Goal: Task Accomplishment & Management: Complete application form

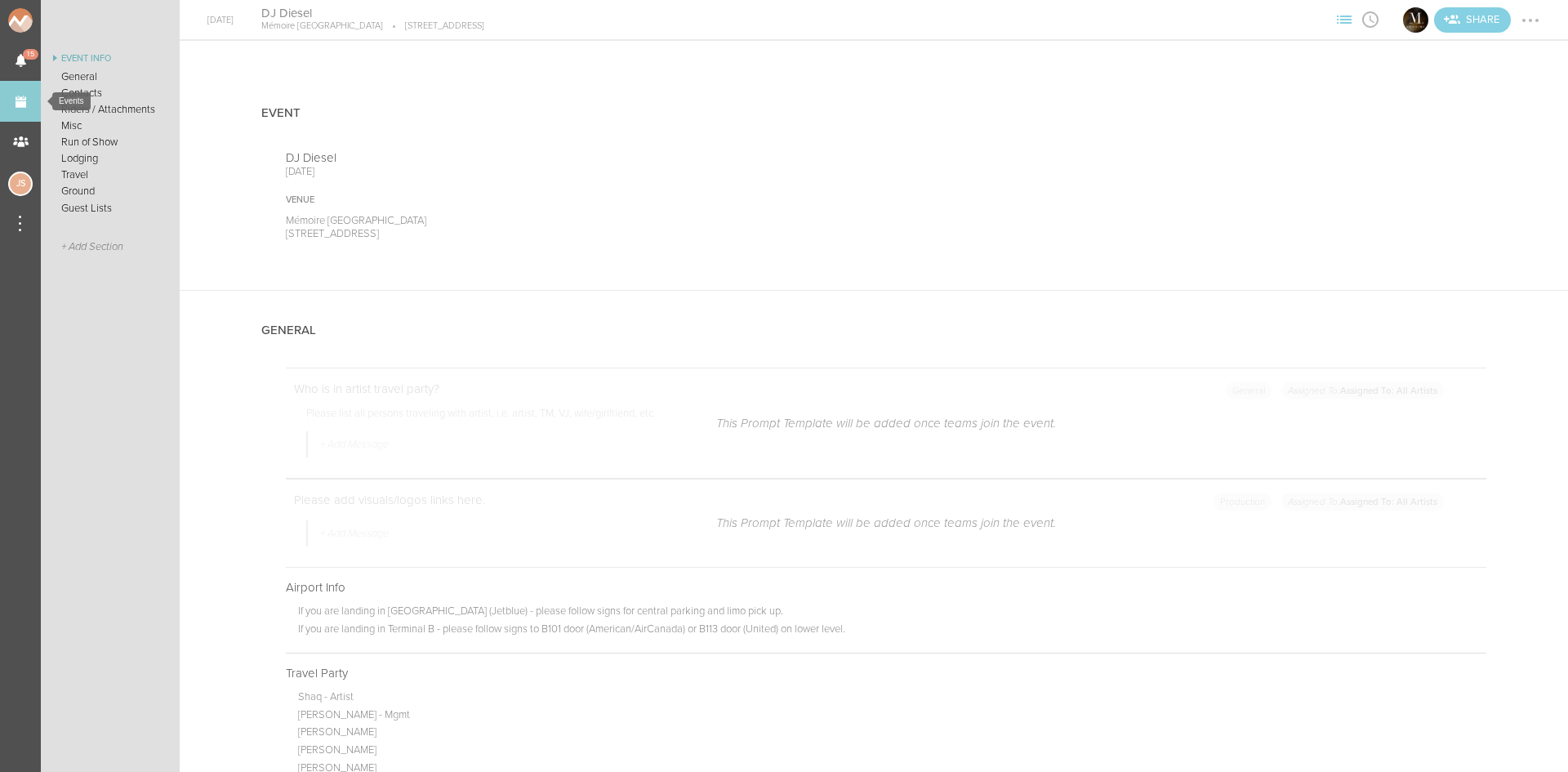
scroll to position [2532, 0]
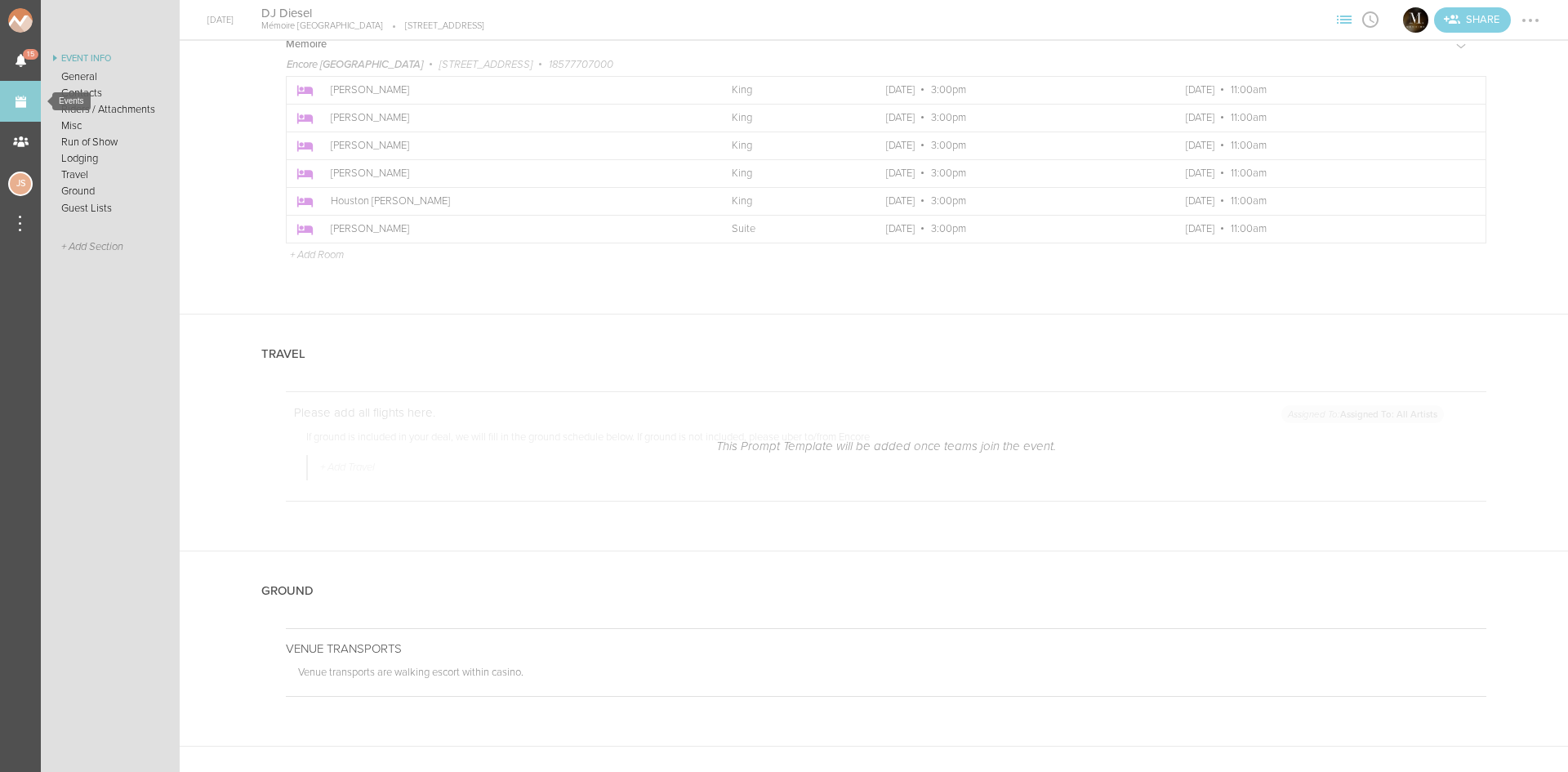
click at [12, 95] on link "Events" at bounding box center [20, 101] width 41 height 41
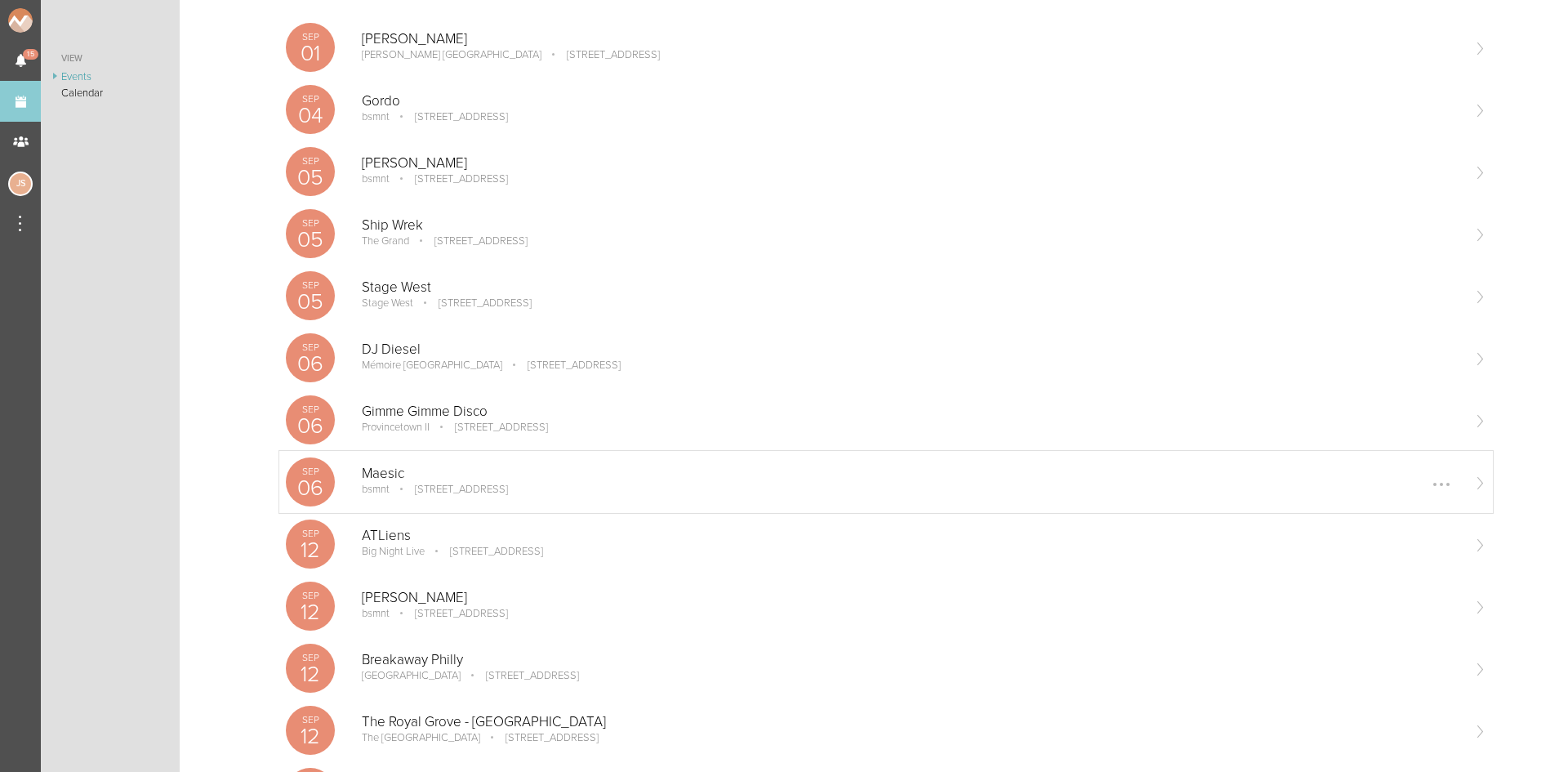
scroll to position [408, 0]
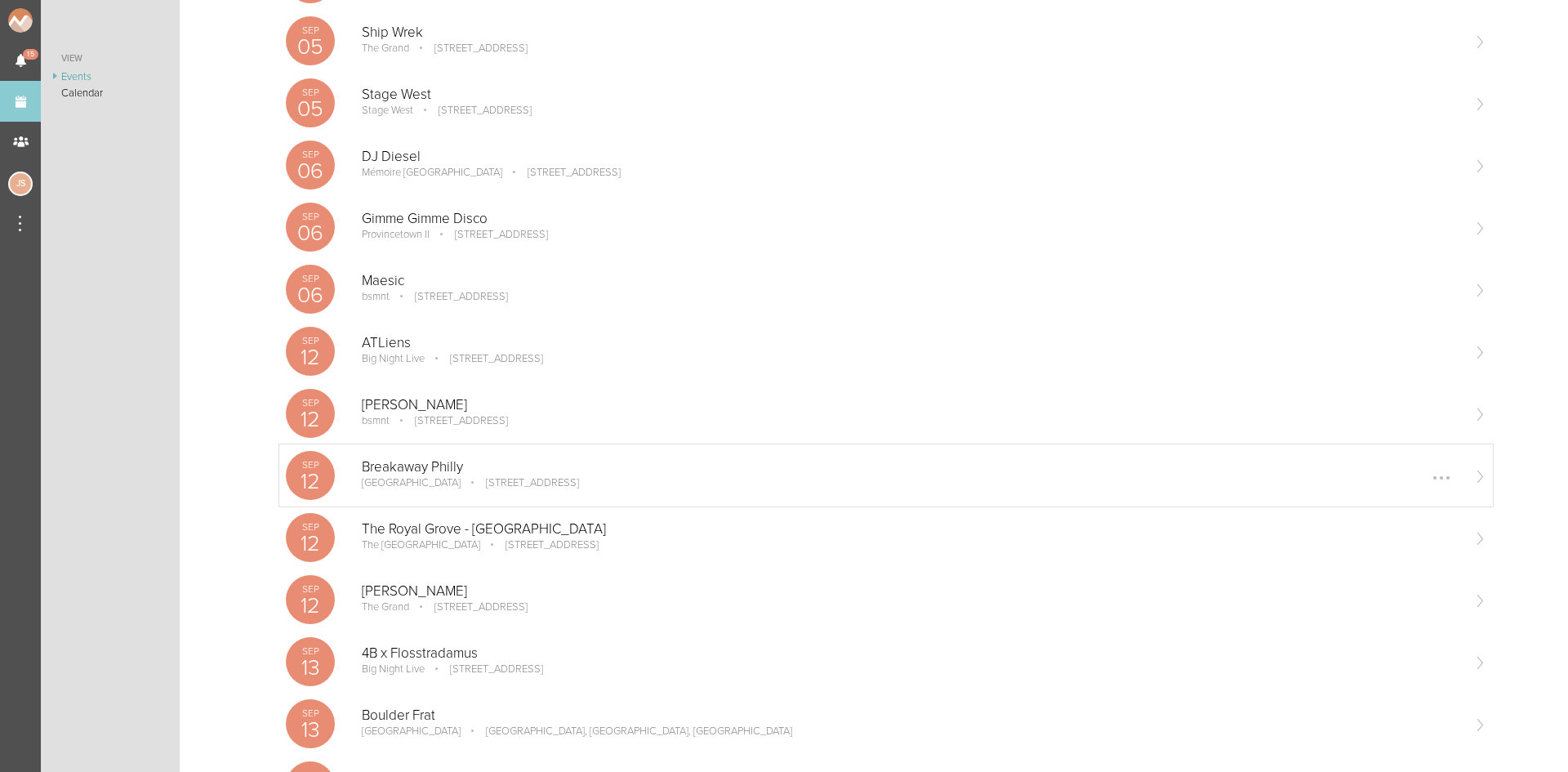
click at [487, 467] on p "Breakaway Philly" at bounding box center [911, 467] width 1099 height 16
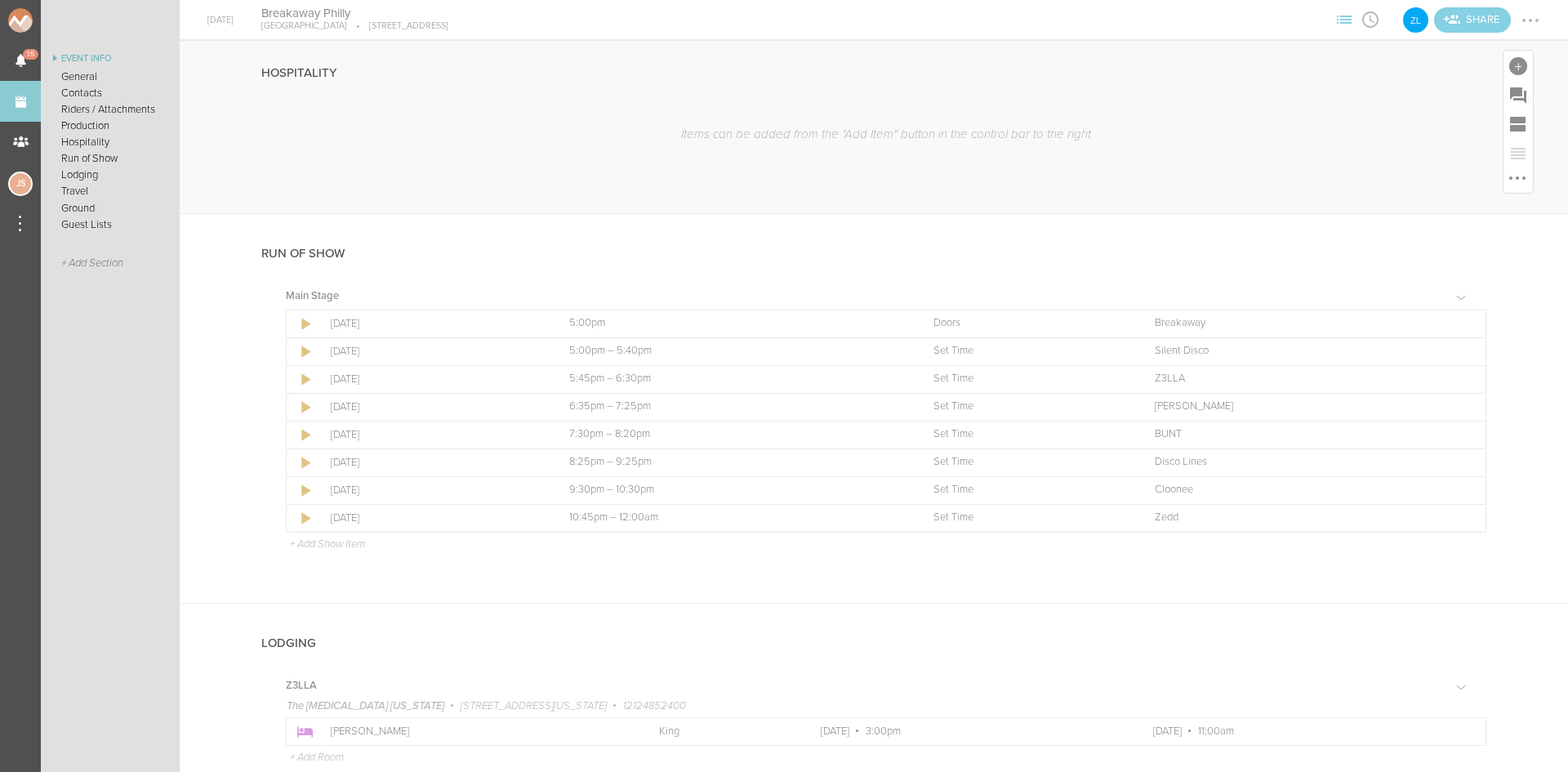
scroll to position [1715, 0]
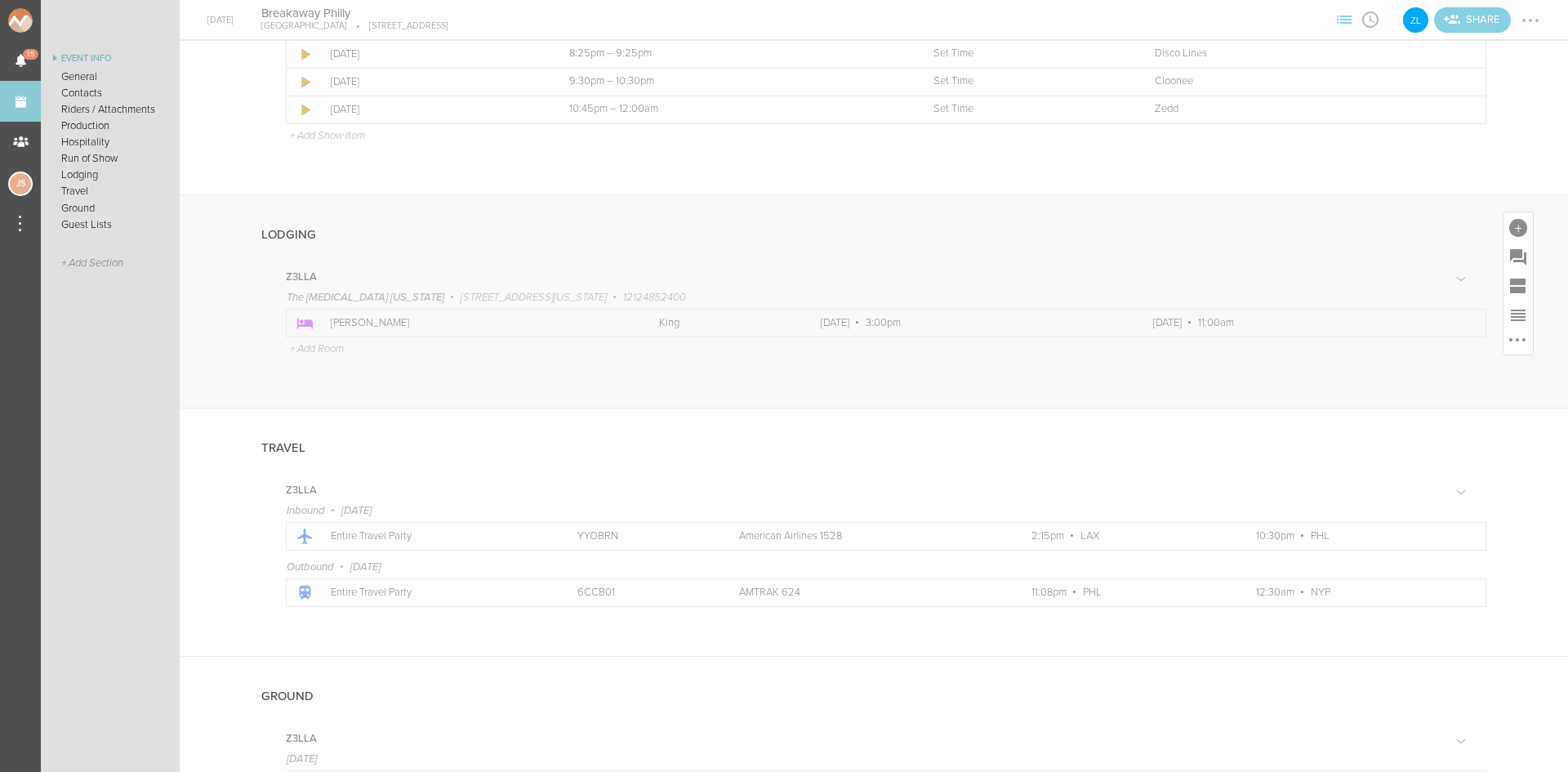
click at [317, 334] on td "Icon" at bounding box center [307, 322] width 42 height 28
click at [319, 346] on p "+ Add Room" at bounding box center [317, 348] width 54 height 13
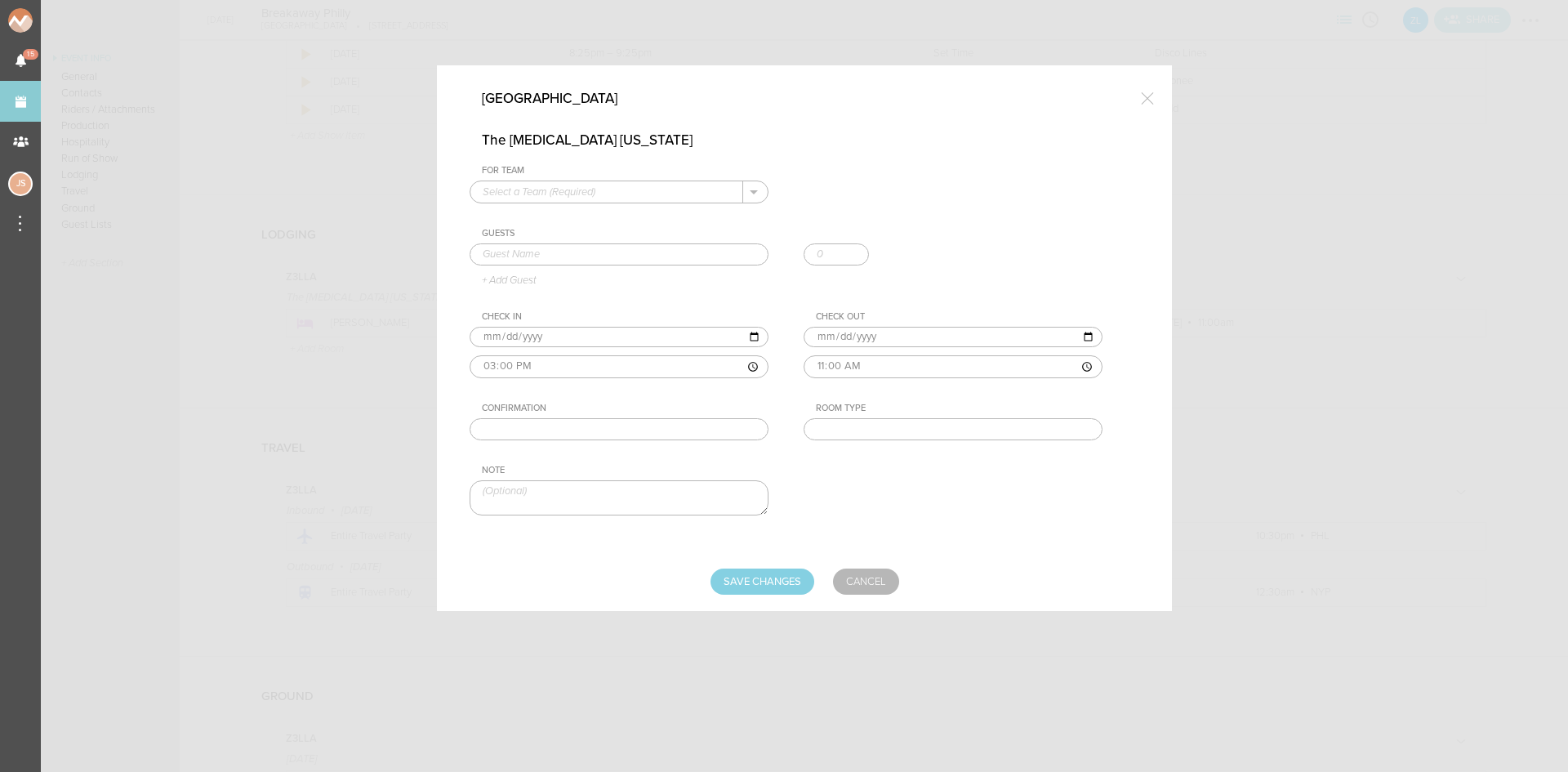
click at [636, 196] on input "text" at bounding box center [607, 191] width 273 height 21
click at [633, 216] on p "Z3LLA" at bounding box center [619, 217] width 273 height 28
type input "Z3LLA"
click at [615, 257] on input "text" at bounding box center [618, 255] width 299 height 23
type input "Kiana Tebyani"
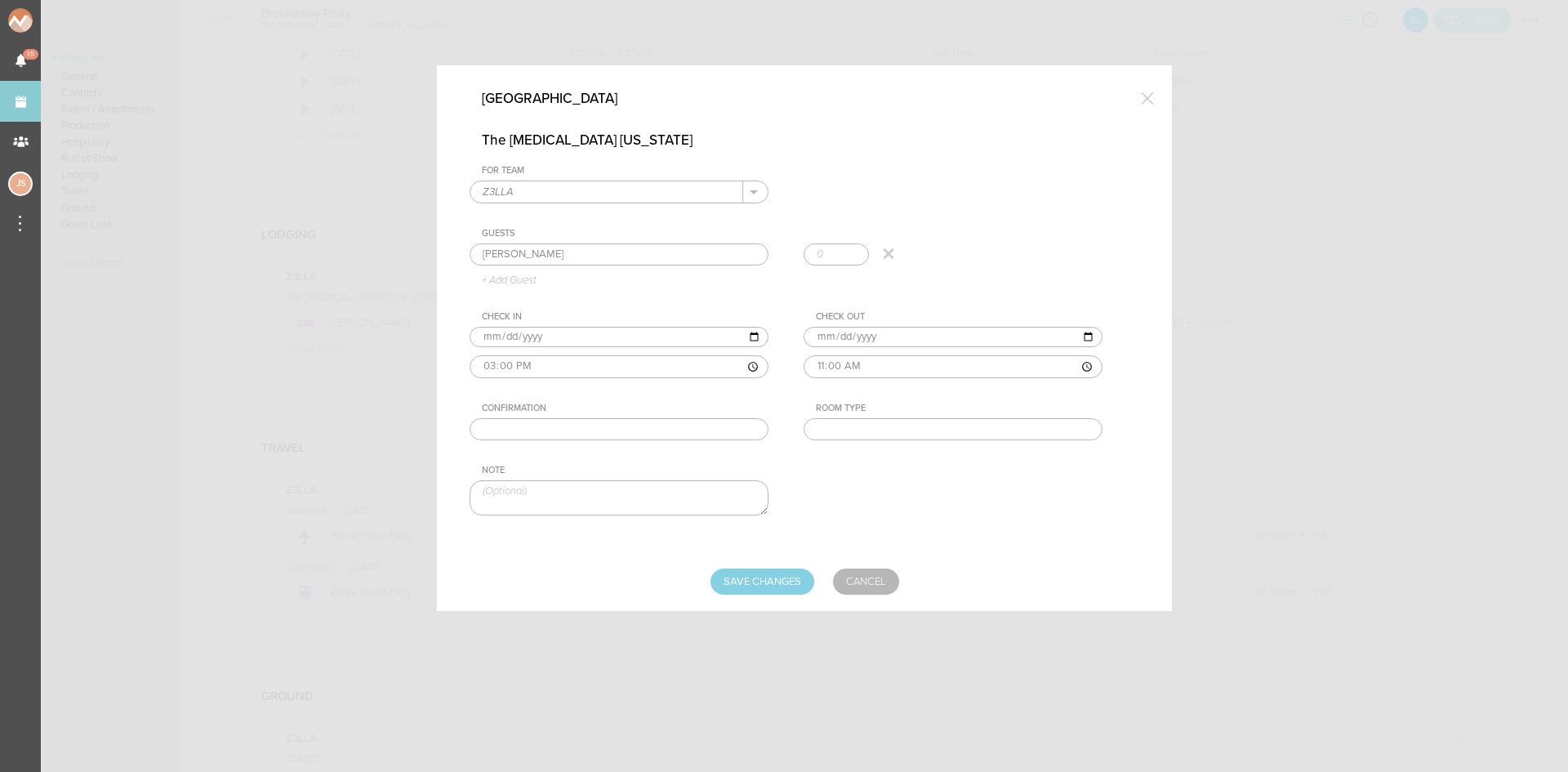
click at [575, 276] on div "Guests Kiana Tebyani Kiana Tebyani + Add Guest" at bounding box center [804, 257] width 669 height 59
click at [578, 419] on input "text" at bounding box center [618, 429] width 299 height 23
paste input "40253SF185465"
type input "40253SF185465"
click at [930, 421] on input "text" at bounding box center [953, 429] width 299 height 23
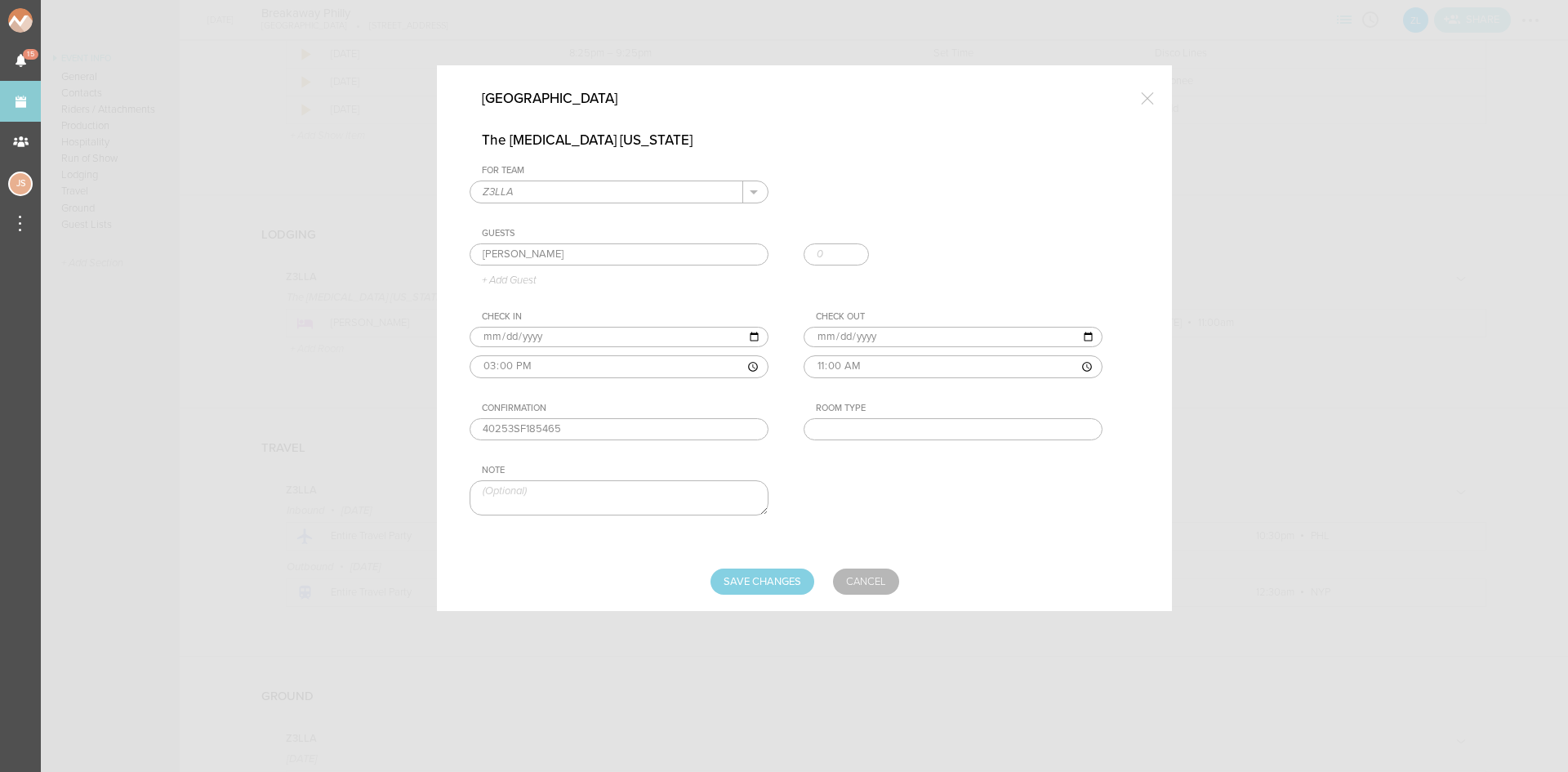
type input "King"
click at [789, 578] on input "Save Changes" at bounding box center [762, 581] width 104 height 26
type input "Saving..."
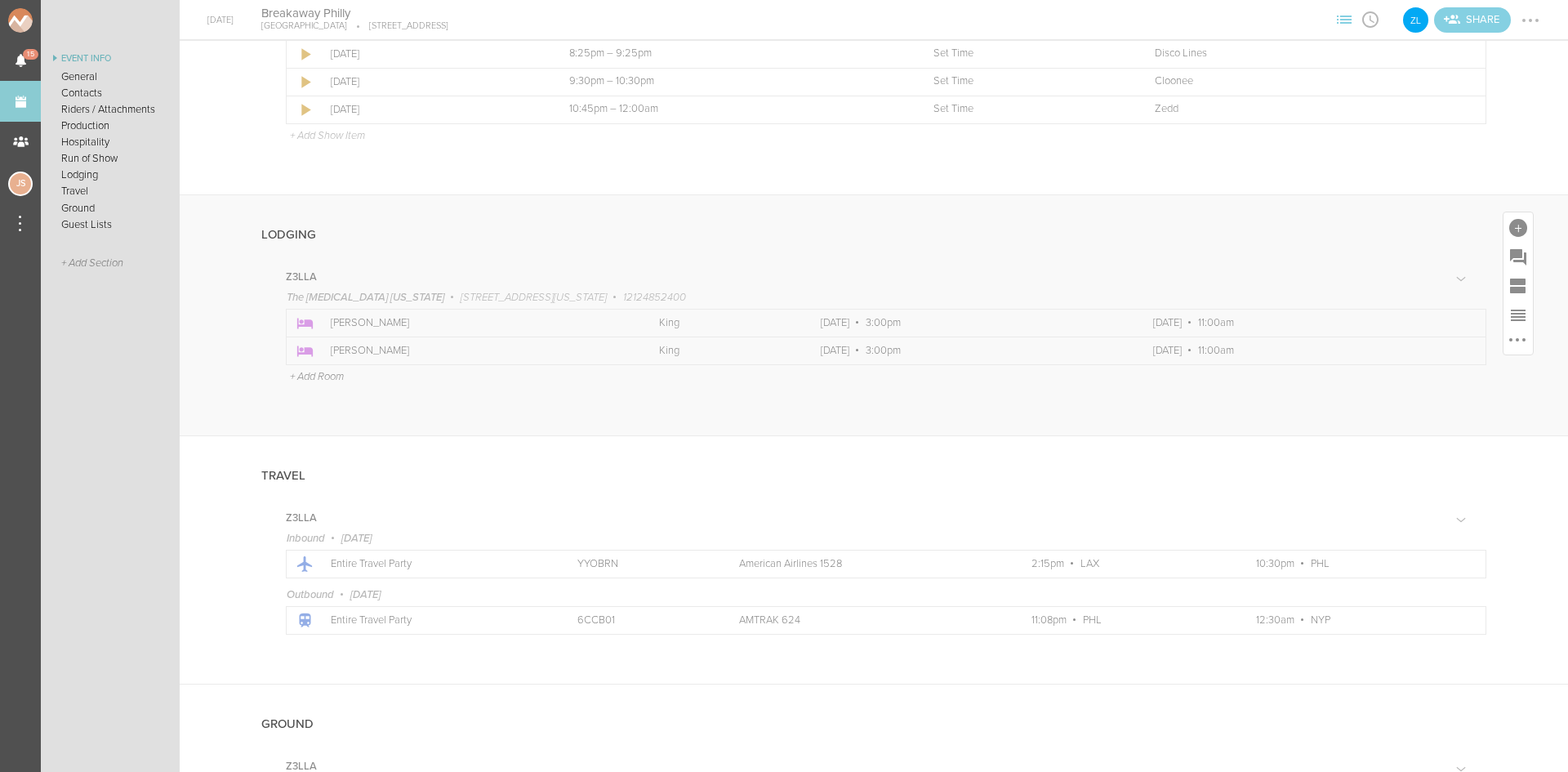
click at [311, 372] on p "+ Add Room" at bounding box center [317, 376] width 54 height 13
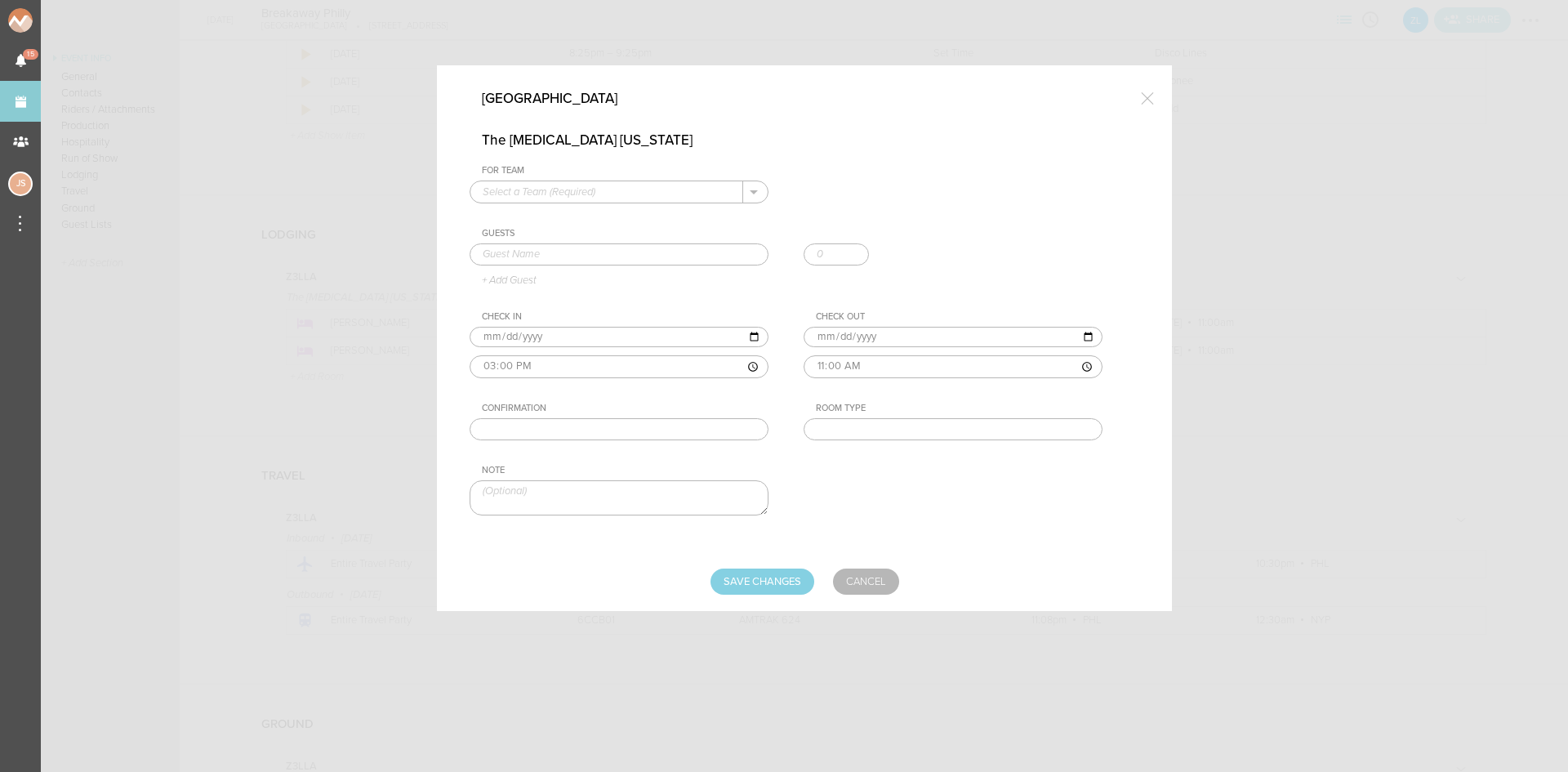
click at [590, 186] on input "text" at bounding box center [607, 191] width 273 height 21
click at [599, 219] on p "Z3LLA" at bounding box center [619, 217] width 273 height 28
type input "Z3LLA"
click at [586, 257] on input "text" at bounding box center [618, 255] width 299 height 23
type input "Julia Seeley"
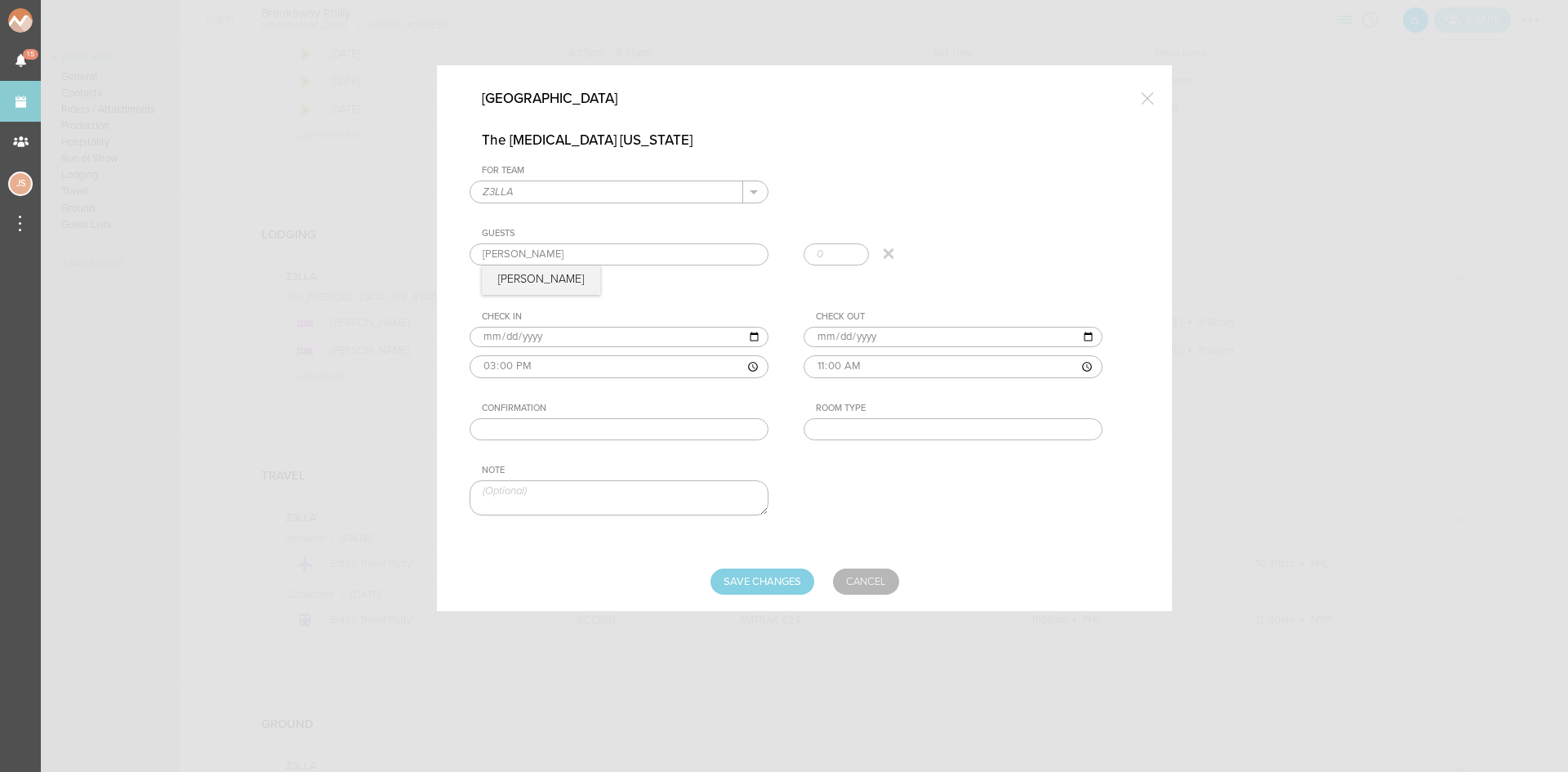
click at [494, 285] on div "Guests Julia Seeley Julia Seeley + Add Guest" at bounding box center [804, 257] width 669 height 59
click at [895, 438] on input "text" at bounding box center [953, 429] width 299 height 23
type input "King"
click at [802, 577] on input "Save Changes" at bounding box center [762, 581] width 104 height 26
type input "Saving..."
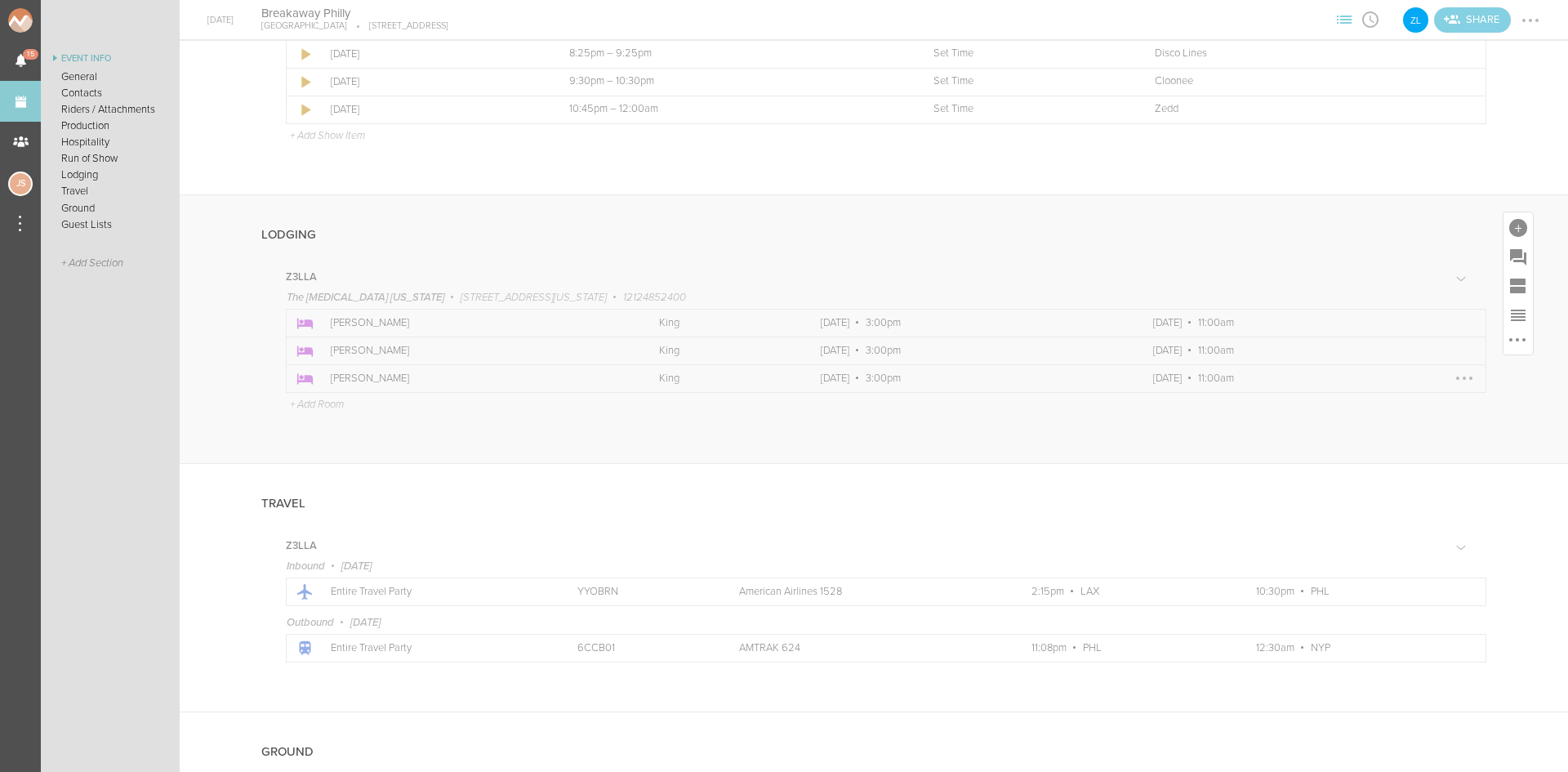
click at [1462, 377] on div at bounding box center [1464, 378] width 4 height 4
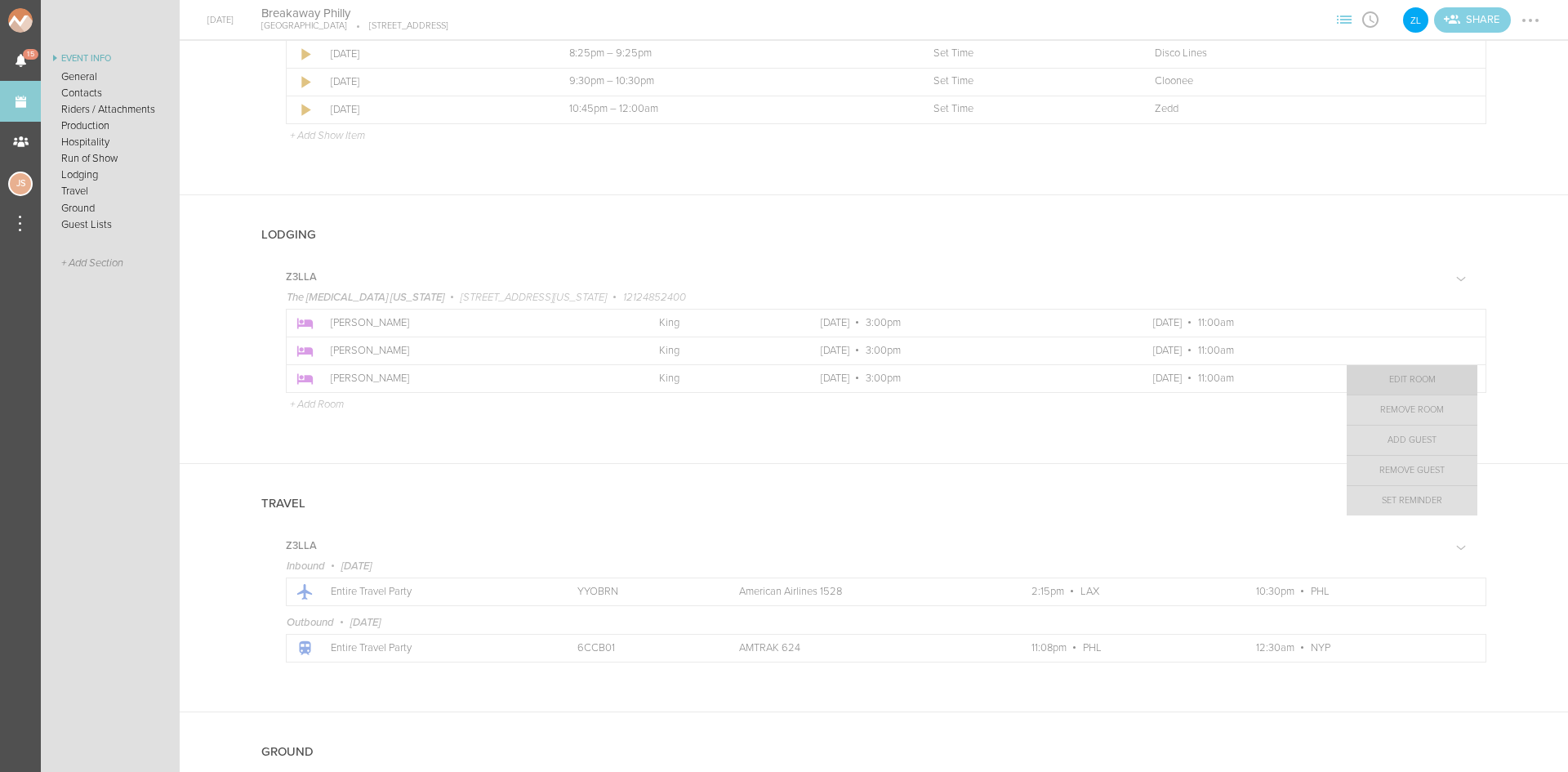
click at [1395, 377] on link "Edit Room" at bounding box center [1412, 379] width 131 height 29
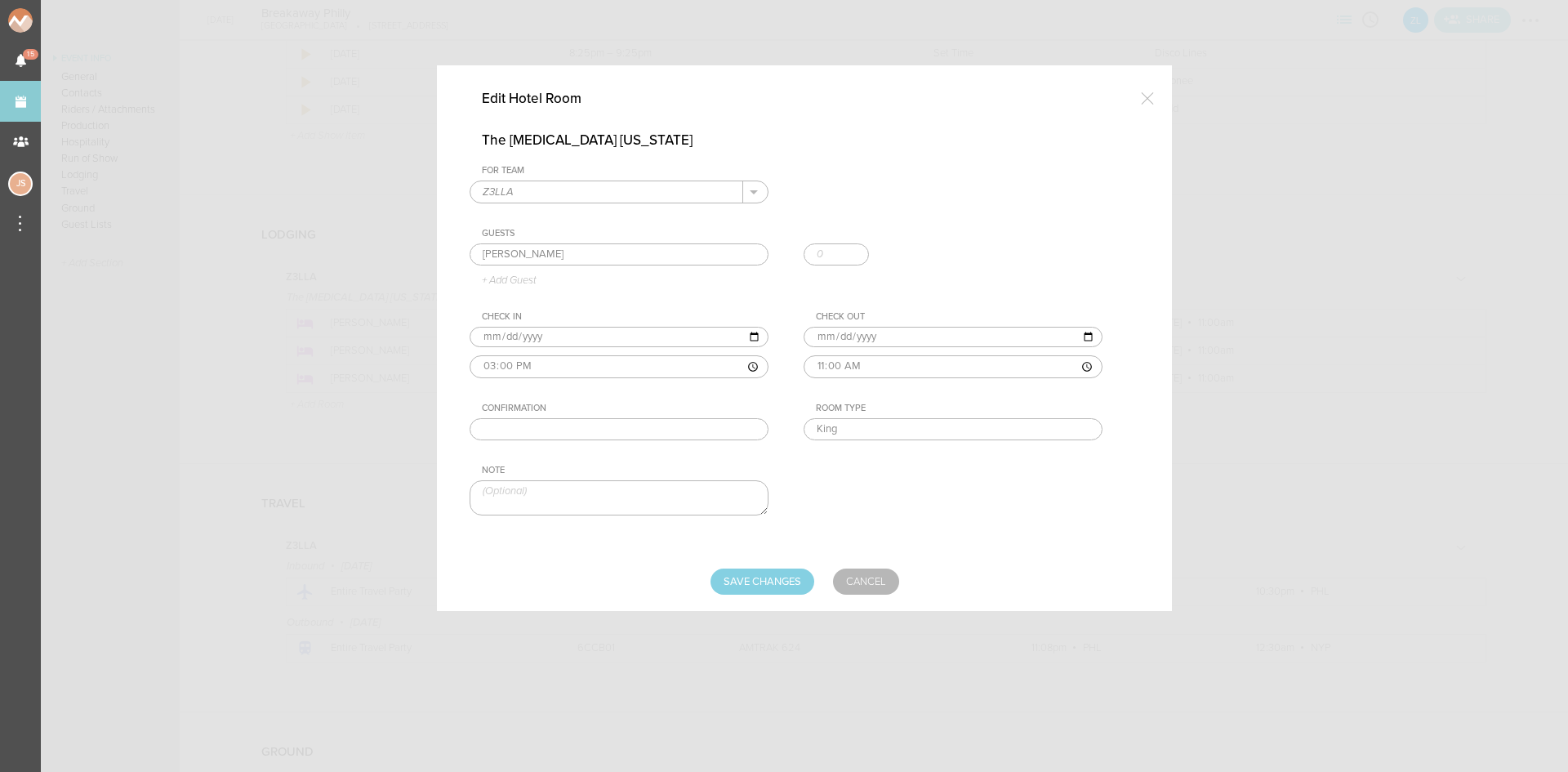
click at [597, 434] on input "text" at bounding box center [618, 429] width 299 height 23
paste input "589261791"
click at [510, 423] on input "589261791" at bounding box center [618, 429] width 299 height 23
type input "589261791"
click at [771, 580] on input "Save Changes" at bounding box center [762, 581] width 104 height 26
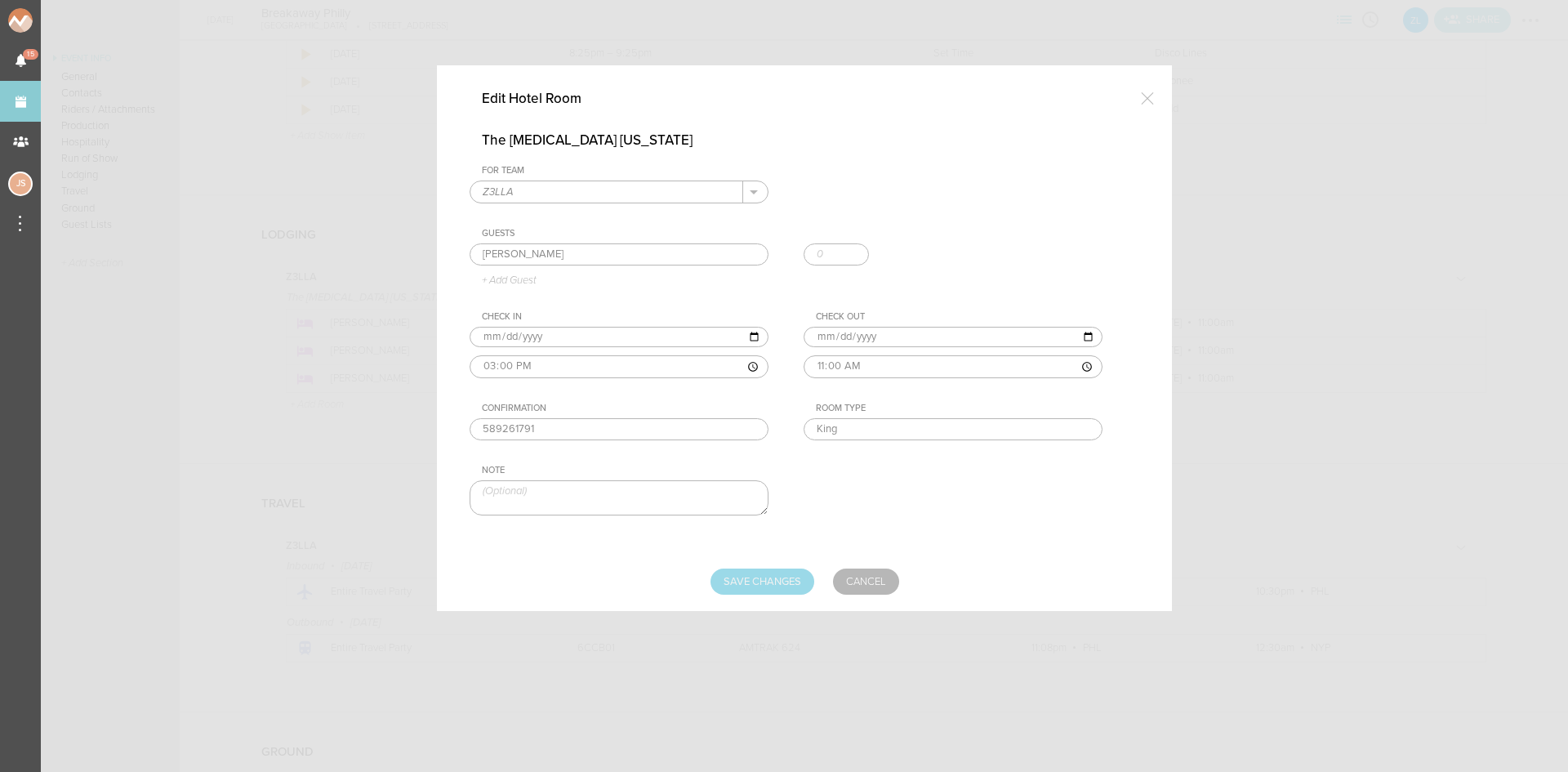
type input "Saving..."
